Goal: Task Accomplishment & Management: Manage account settings

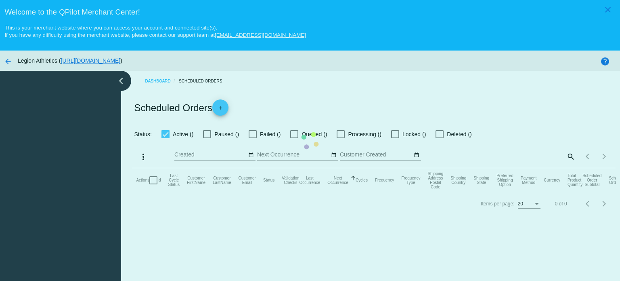
checkbox input "true"
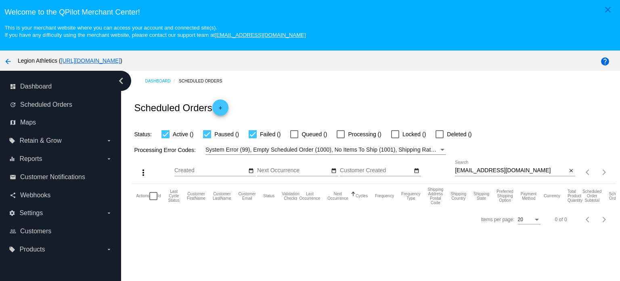
click at [477, 171] on input "Tuananhnguyen88@gmail.com" at bounding box center [511, 170] width 112 height 6
paste input "dennismyers3"
type input "dennismyers3@gmail.com"
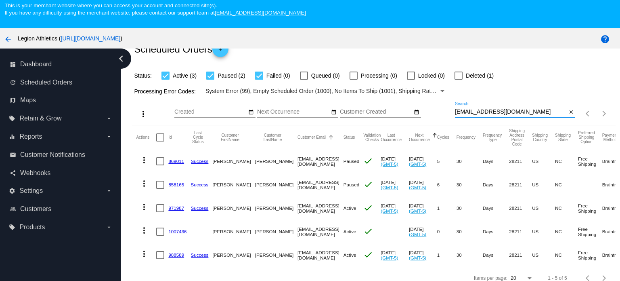
scroll to position [40, 0]
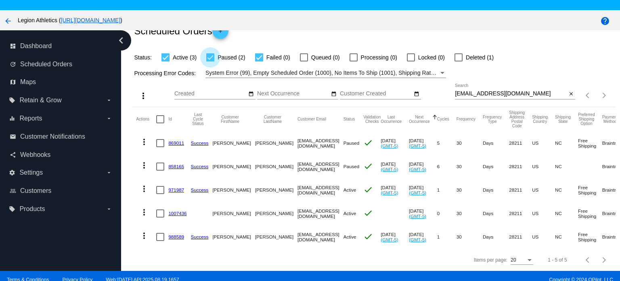
click at [207, 53] on div at bounding box center [210, 57] width 8 height 8
click at [210, 61] on input "Paused (2)" at bounding box center [210, 61] width 0 height 0
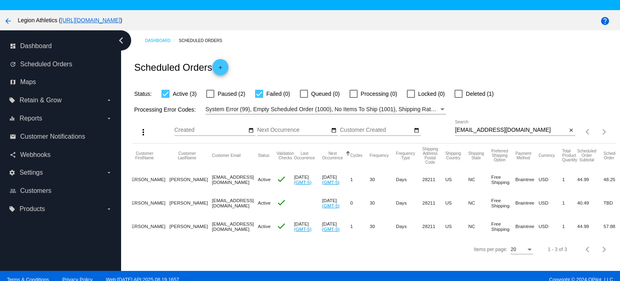
scroll to position [0, 0]
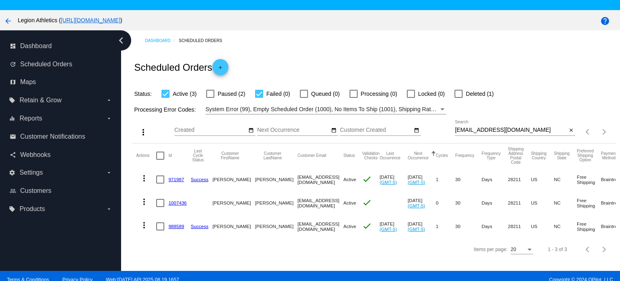
click at [214, 91] on label "Paused (2)" at bounding box center [225, 94] width 39 height 10
click at [210, 98] on input "Paused (2)" at bounding box center [210, 98] width 0 height 0
checkbox input "true"
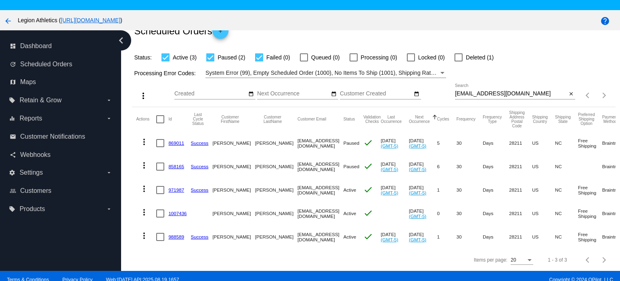
scroll to position [42, 0]
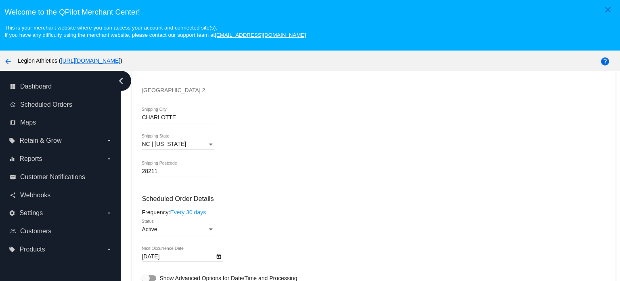
scroll to position [404, 0]
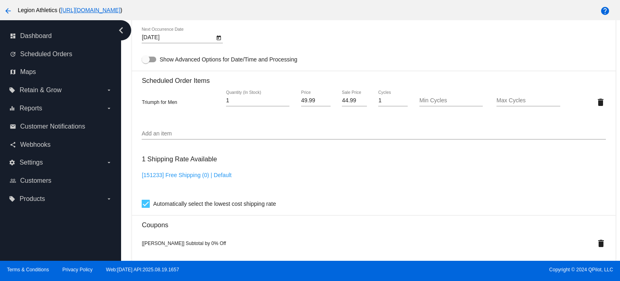
scroll to position [507, 0]
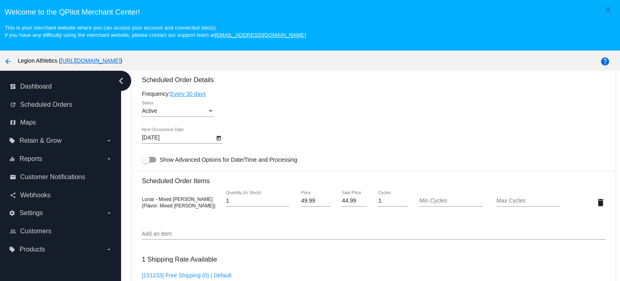
scroll to position [525, 0]
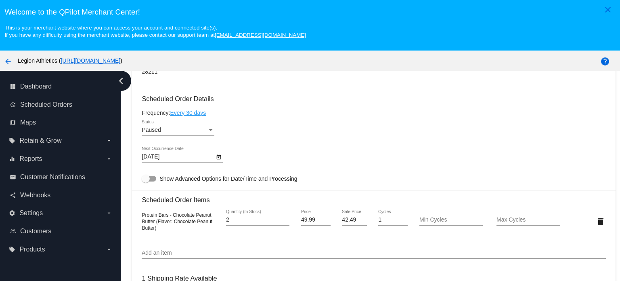
scroll to position [525, 0]
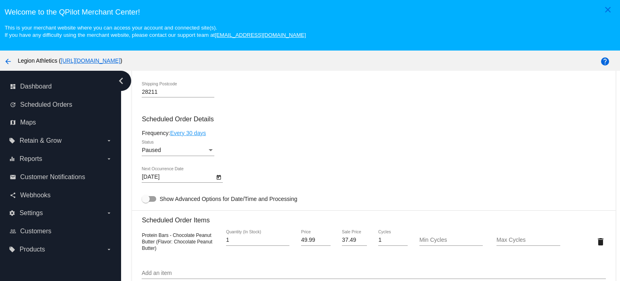
scroll to position [484, 0]
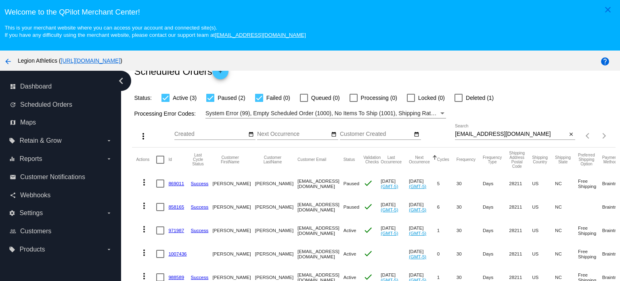
scroll to position [42, 0]
click at [478, 131] on input "dennismyers3@gmail.com" at bounding box center [511, 134] width 112 height 6
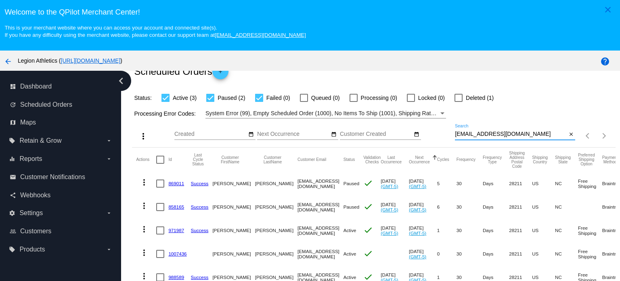
paste input "keanetnt@yahoo"
type input "keanetnt@yahoo.com"
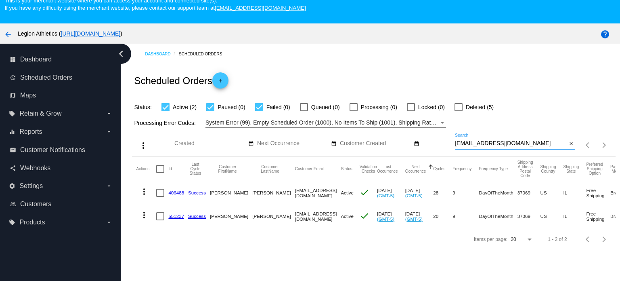
scroll to position [40, 0]
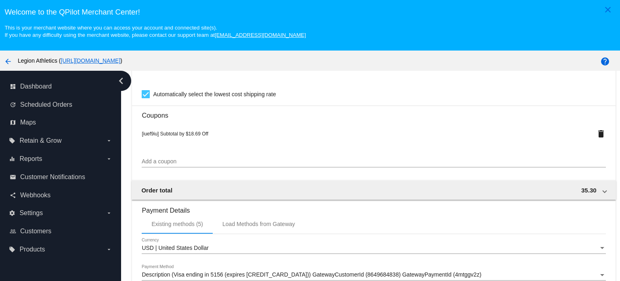
scroll to position [668, 0]
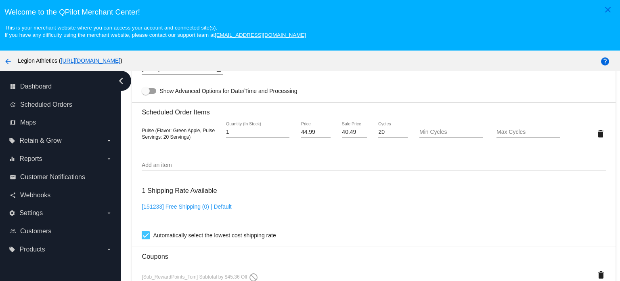
scroll to position [444, 0]
